Goal: Register for event/course

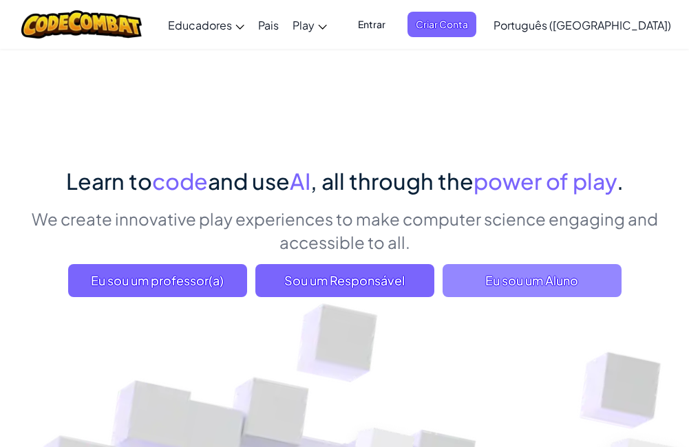
click at [509, 278] on span "Eu sou um Aluno" at bounding box center [531, 280] width 179 height 33
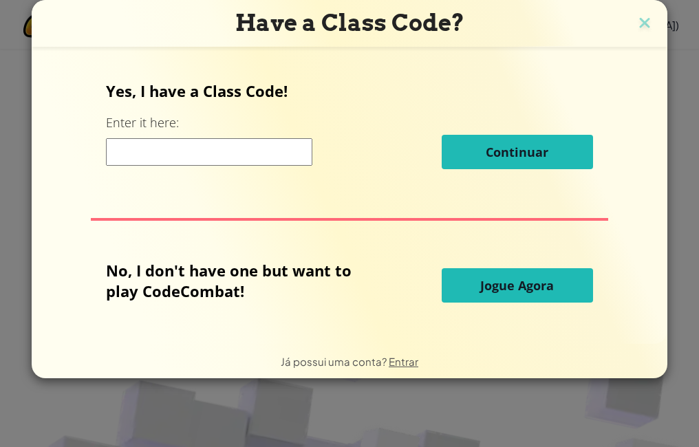
click at [144, 162] on input at bounding box center [209, 152] width 206 height 28
click at [158, 162] on input at bounding box center [209, 152] width 206 height 28
paste input "PathCityStep"
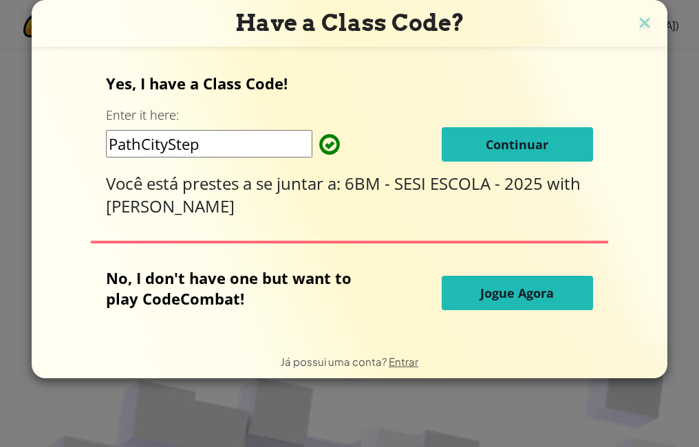
type input "PathCityStep"
drag, startPoint x: 343, startPoint y: 185, endPoint x: 411, endPoint y: 179, distance: 68.4
click at [411, 179] on div "Você está prestes a se juntar a: 6BM - SESI ESCOLA - 2025 with [PERSON_NAME]" at bounding box center [349, 194] width 486 height 45
click at [495, 188] on span "6BM - SESI ESCOLA - 2025" at bounding box center [446, 183] width 202 height 23
drag, startPoint x: 197, startPoint y: 207, endPoint x: 79, endPoint y: 202, distance: 118.4
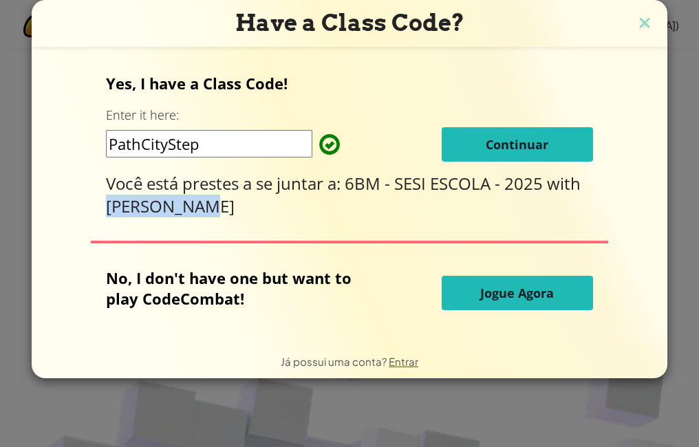
click at [79, 202] on div "Yes, I have a Class Code! Enter it here: PathCityStep Continuar Você está prest…" at bounding box center [349, 196] width 608 height 270
click at [507, 152] on span "Continuar" at bounding box center [517, 144] width 63 height 17
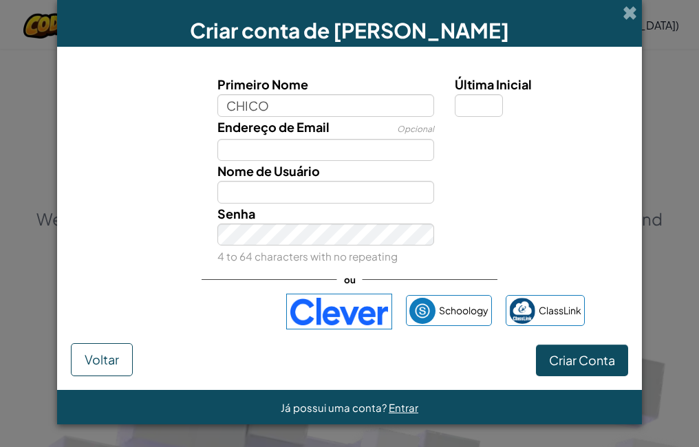
type input "CHICO"
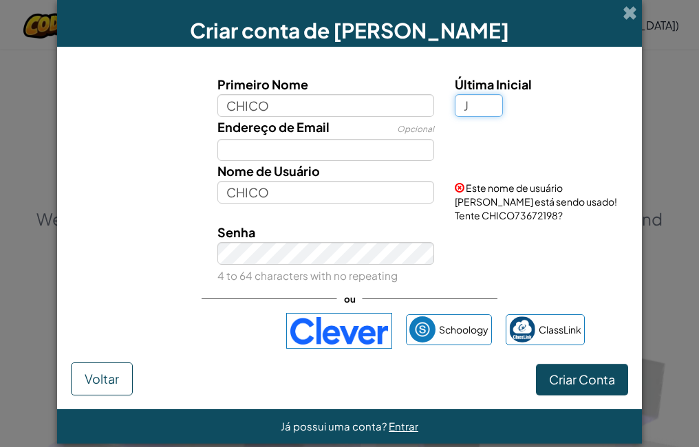
type input "J"
type input "CHICOJ"
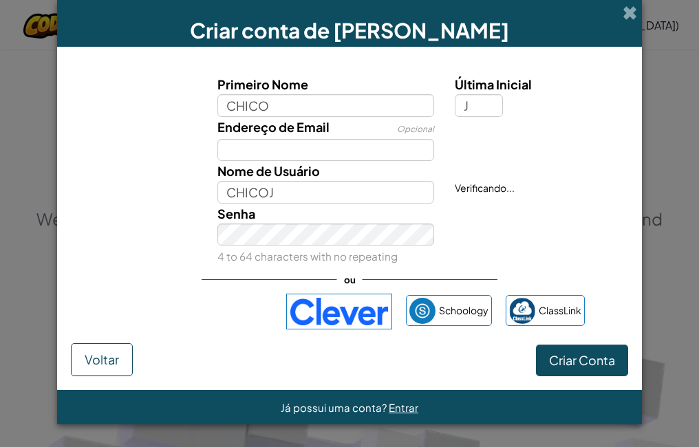
click at [273, 163] on span "Nome de Usuário" at bounding box center [268, 171] width 102 height 16
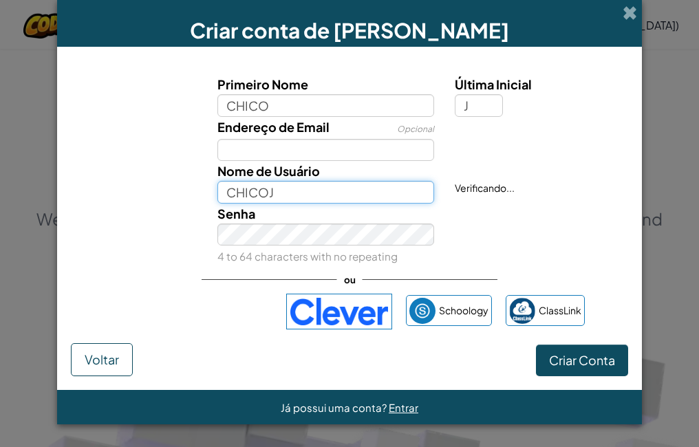
click at [273, 181] on input "CHICOJ" at bounding box center [325, 192] width 217 height 23
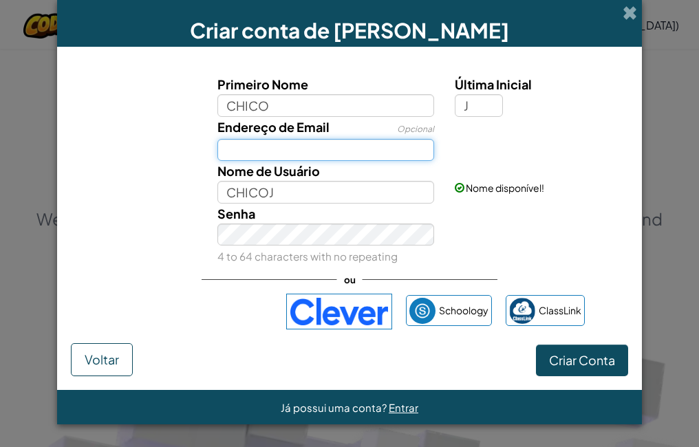
click at [272, 153] on input "Endereço de Email" at bounding box center [325, 150] width 217 height 23
type input "[EMAIL_ADDRESS][DOMAIN_NAME]"
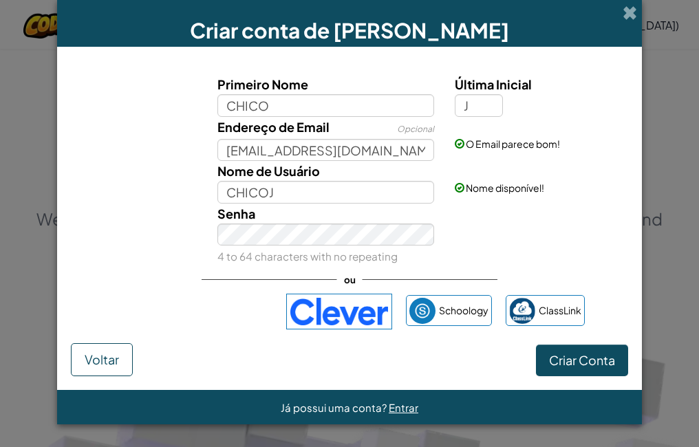
click at [637, 6] on div "Criar conta de [PERSON_NAME]" at bounding box center [349, 23] width 585 height 47
click at [633, 9] on span at bounding box center [630, 13] width 14 height 14
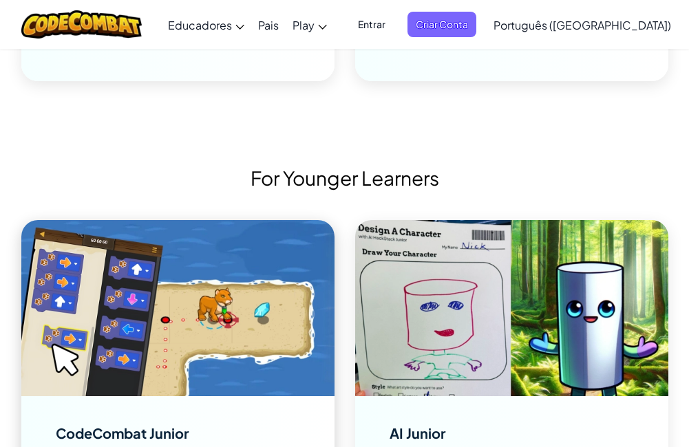
scroll to position [3646, 0]
